Goal: Check status: Check status

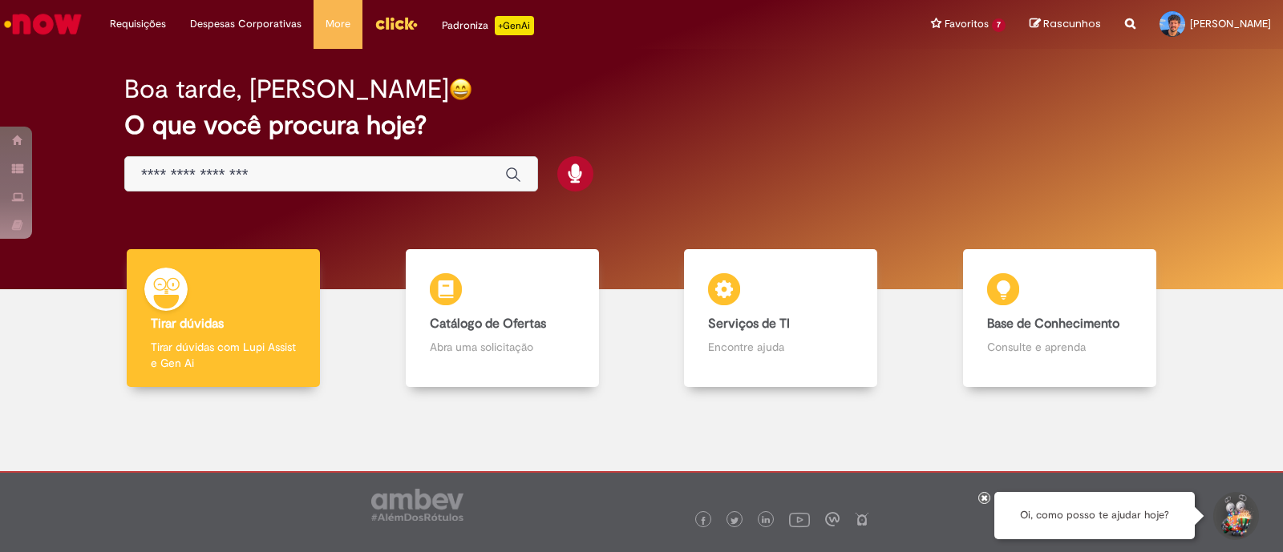
click at [382, 176] on input "Basta digitar aqui" at bounding box center [315, 175] width 348 height 18
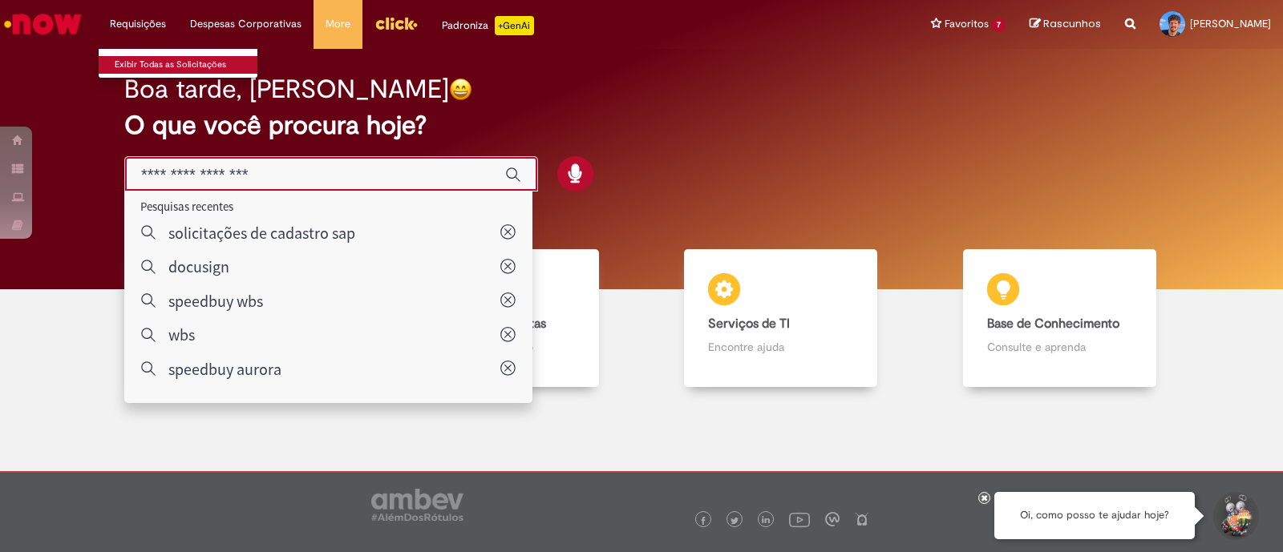
click at [140, 65] on link "Exibir Todas as Solicitações" at bounding box center [187, 65] width 176 height 18
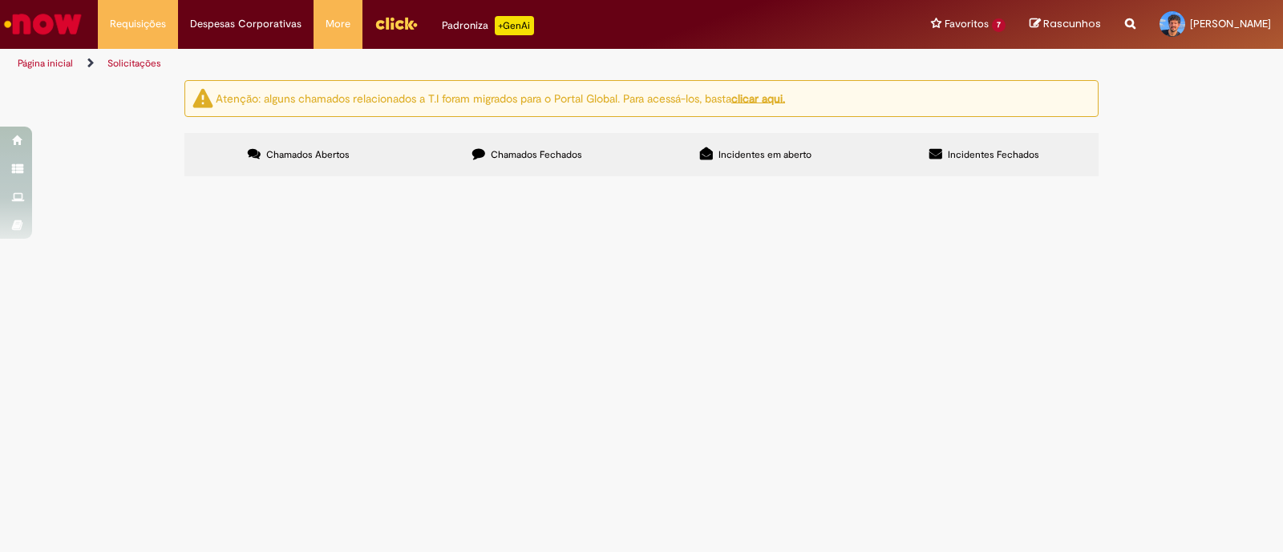
click at [542, 153] on span "Chamados Fechados" at bounding box center [536, 154] width 91 height 13
click at [0, 0] on span "Prizma_COMAMCAP_Ultima Leva R13131737 - Negociação feita nesse chamado R$ 280.0…" at bounding box center [0, 0] width 0 height 0
click at [480, 224] on body "Pular para o conteúdo da página Requisições Exibir Todas as Solicitações Requis…" at bounding box center [641, 276] width 1283 height 552
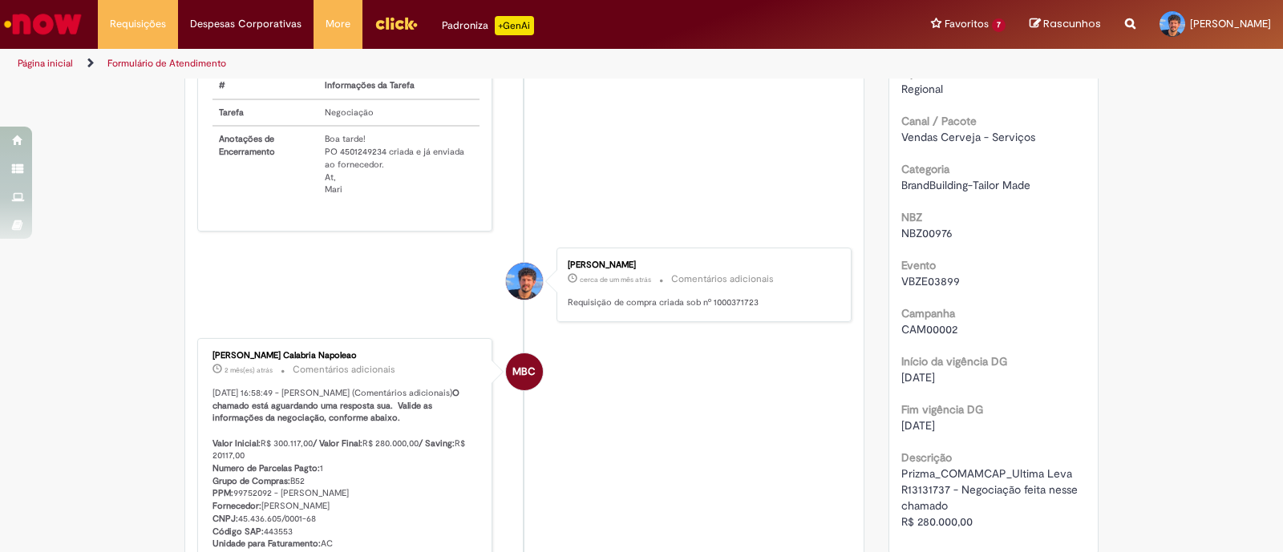
scroll to position [694, 0]
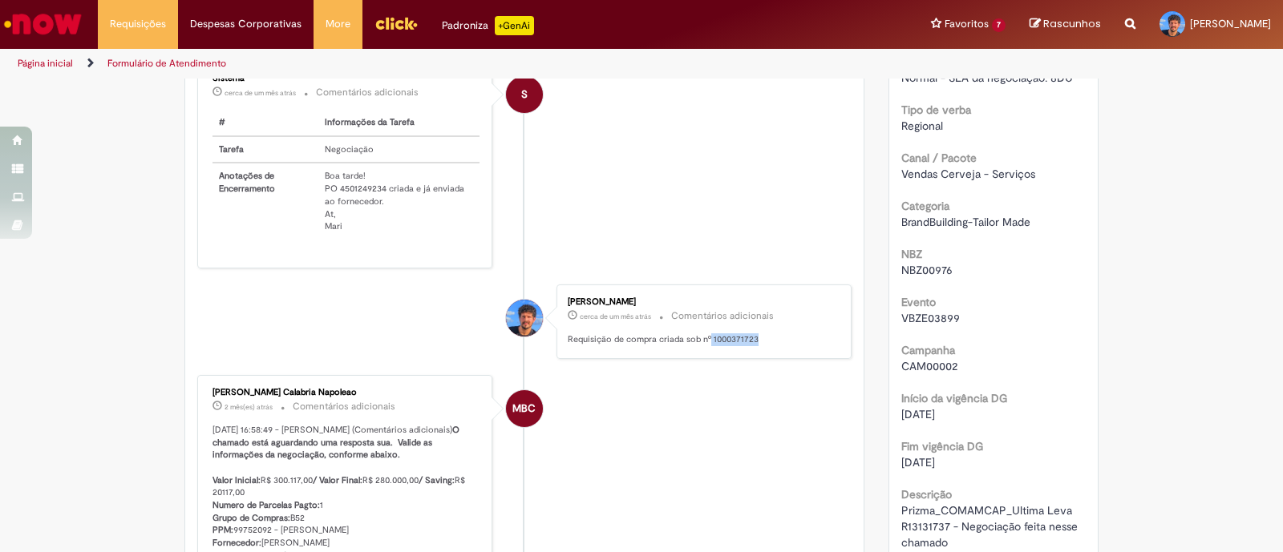
drag, startPoint x: 750, startPoint y: 341, endPoint x: 703, endPoint y: 346, distance: 47.6
click at [703, 346] on div "[PERSON_NAME] cerca de um mês atrás cerca de um mês atrás Comentários adicionai…" at bounding box center [703, 321] width 285 height 65
copy p "1000371723"
click at [666, 421] on li "MBC [PERSON_NAME] Calabria Napoleao 2 mês(es) atrás 2 meses atrás Comentários a…" at bounding box center [524, 494] width 654 height 238
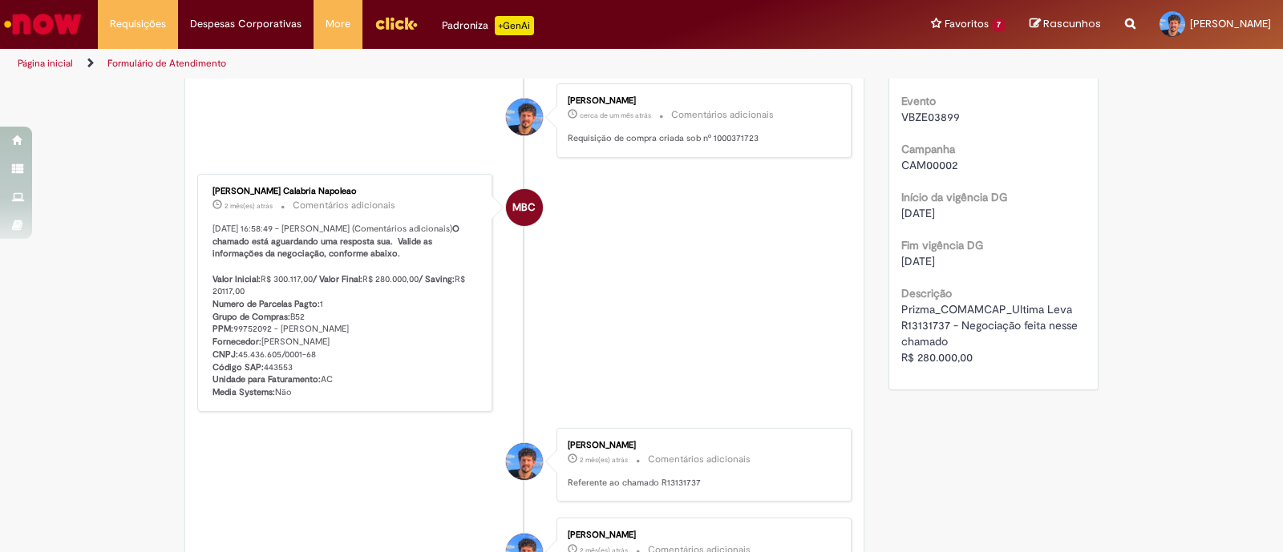
scroll to position [894, 0]
drag, startPoint x: 755, startPoint y: 143, endPoint x: 705, endPoint y: 144, distance: 50.5
click at [705, 144] on p "Requisição de compra criada sob nº 1000371723" at bounding box center [701, 139] width 267 height 13
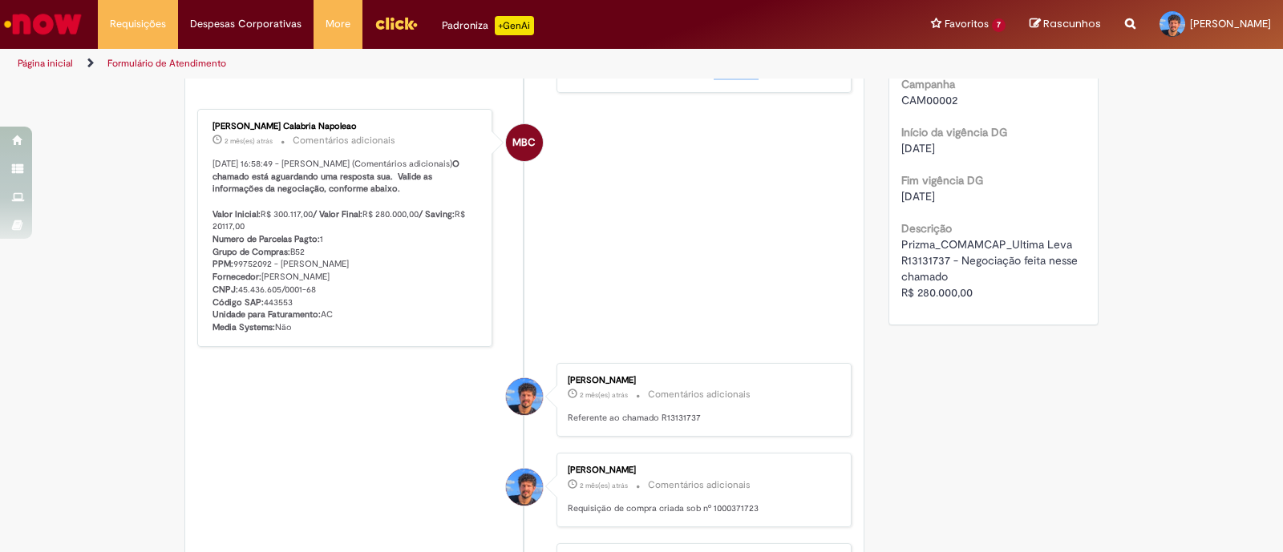
scroll to position [994, 0]
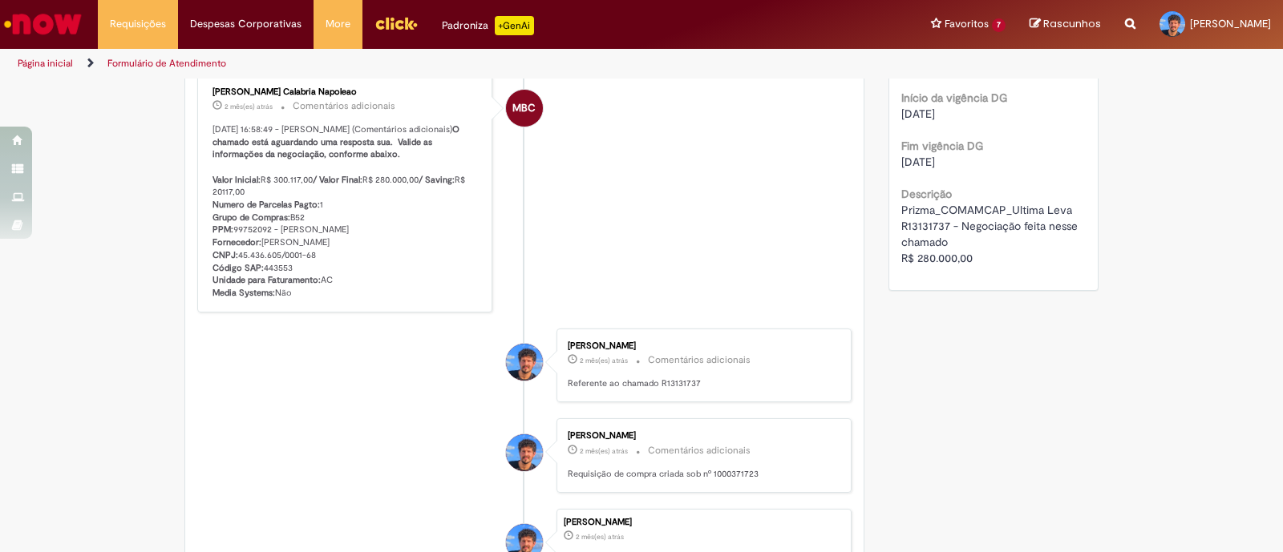
copy p "1000371723"
drag, startPoint x: 693, startPoint y: 402, endPoint x: 653, endPoint y: 415, distance: 42.1
click at [653, 398] on div "[PERSON_NAME] 2 mês(es) atrás 2 meses atrás Comentários adicionais Referente ao…" at bounding box center [703, 366] width 285 height 65
copy p "R13131737"
